Goal: Find specific page/section: Find specific page/section

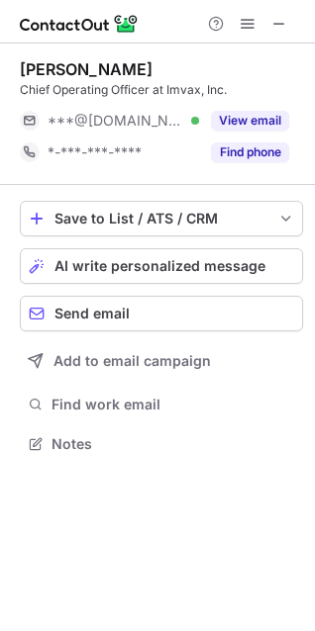
scroll to position [430, 315]
